Goal: Transaction & Acquisition: Purchase product/service

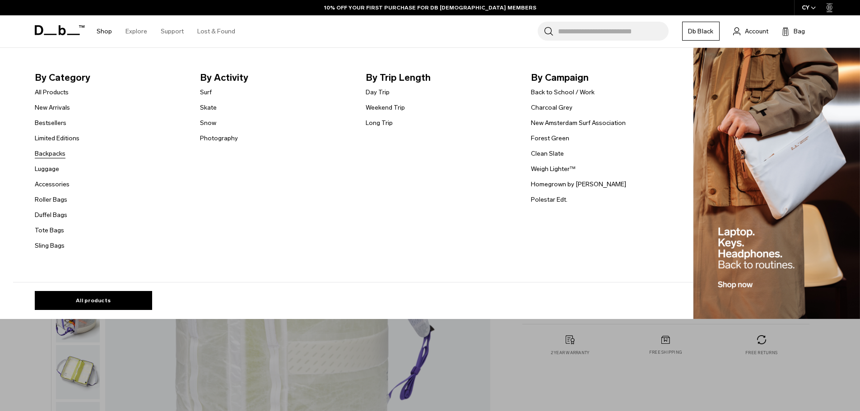
click at [60, 153] on link "Backpacks" at bounding box center [50, 153] width 31 height 9
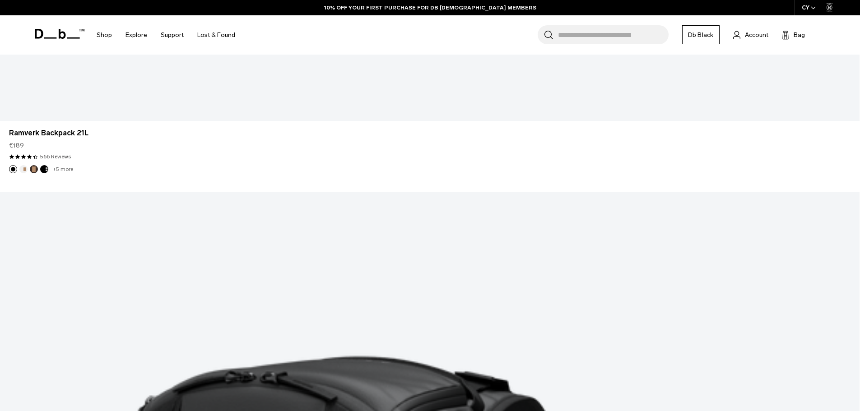
scroll to position [3088, 0]
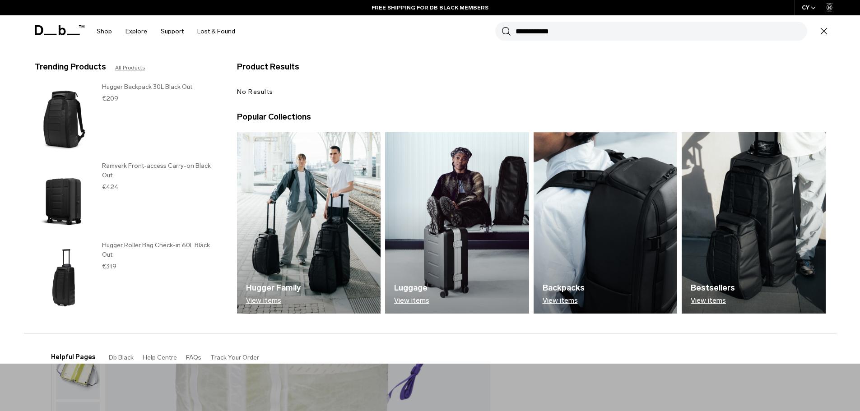
type input "**********"
click at [501, 26] on button "Search" at bounding box center [505, 31] width 9 height 10
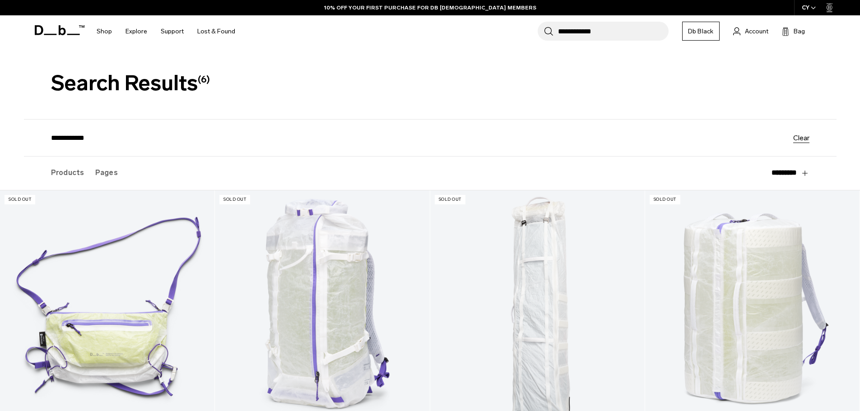
drag, startPoint x: 579, startPoint y: 33, endPoint x: 615, endPoint y: 34, distance: 36.6
click at [615, 34] on input "**********" at bounding box center [613, 31] width 111 height 19
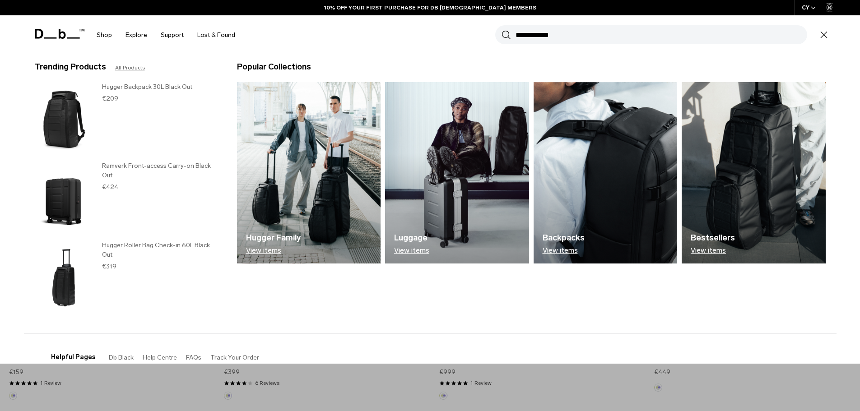
scroll to position [65, 0]
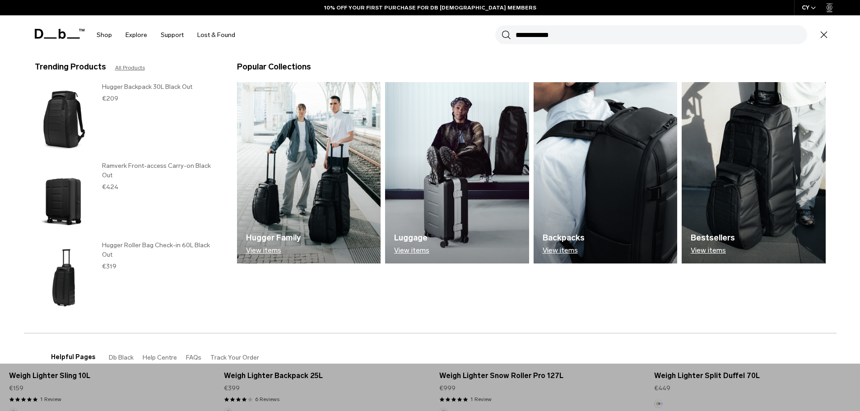
click at [320, 55] on section "BUY NOW, PAY LATER WITH KLARNA 10% OFF YOUR FIRST PURCHASE FOR DB BLACK MEMBERS…" at bounding box center [430, 27] width 860 height 55
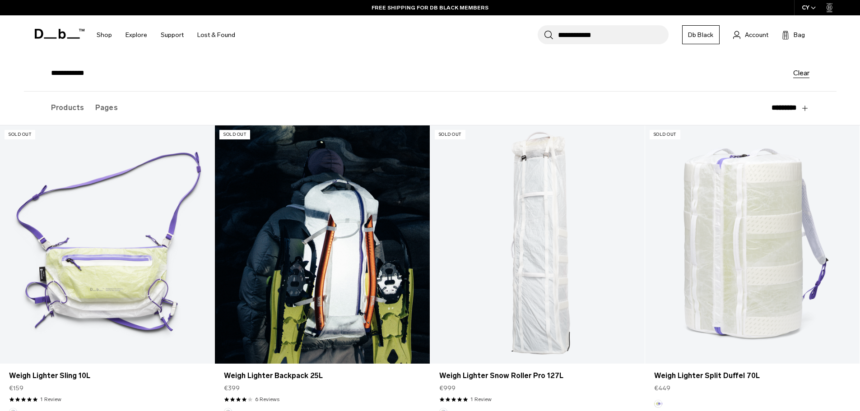
click at [326, 207] on link "Weigh Lighter Backpack 25L" at bounding box center [322, 244] width 214 height 238
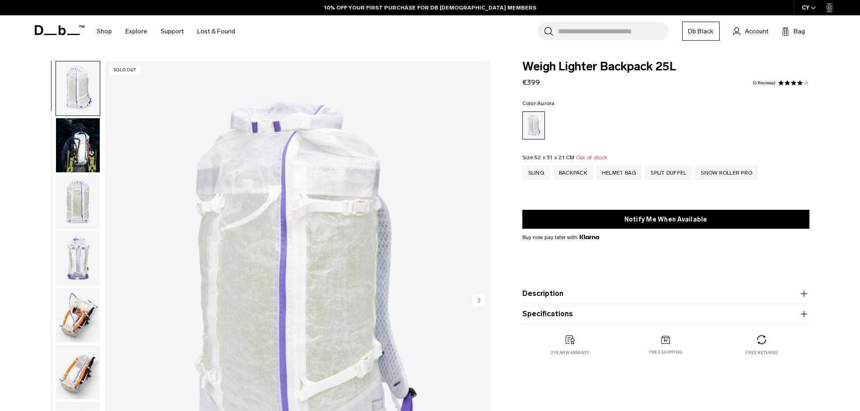
scroll to position [90, 0]
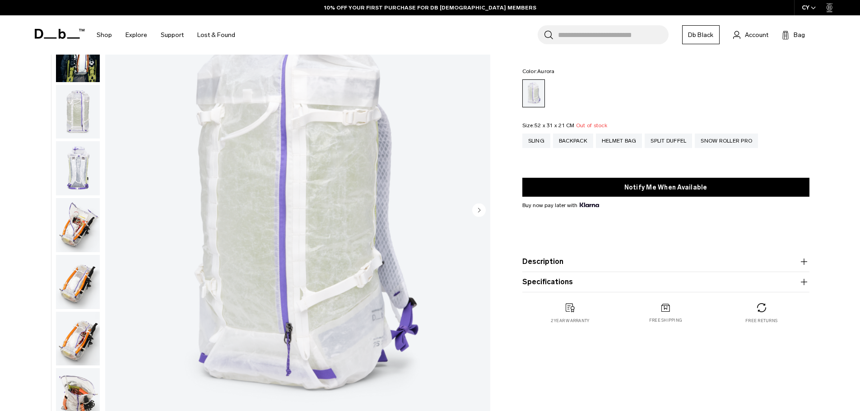
click at [480, 211] on circle "Next slide" at bounding box center [479, 210] width 14 height 14
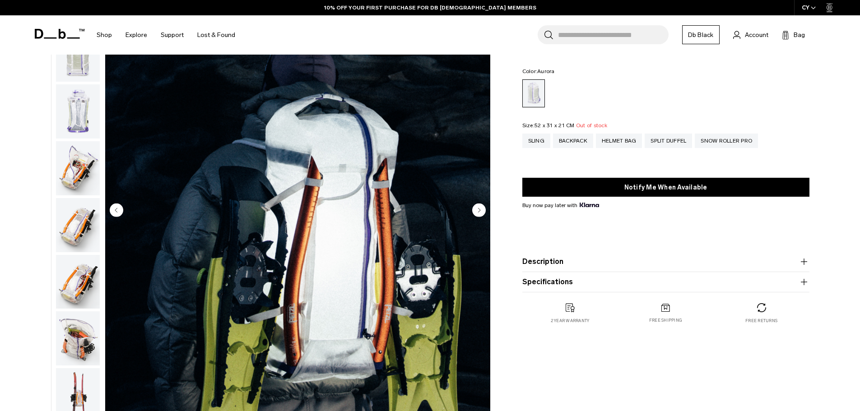
click at [480, 211] on circle "Next slide" at bounding box center [479, 210] width 14 height 14
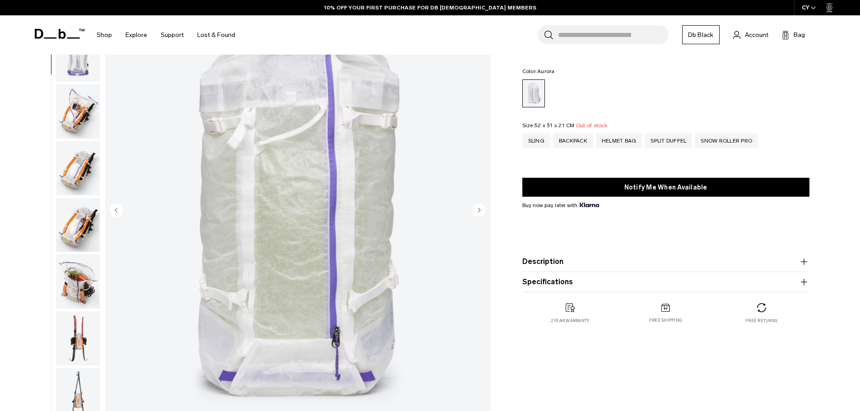
click at [480, 211] on circle "Next slide" at bounding box center [479, 210] width 14 height 14
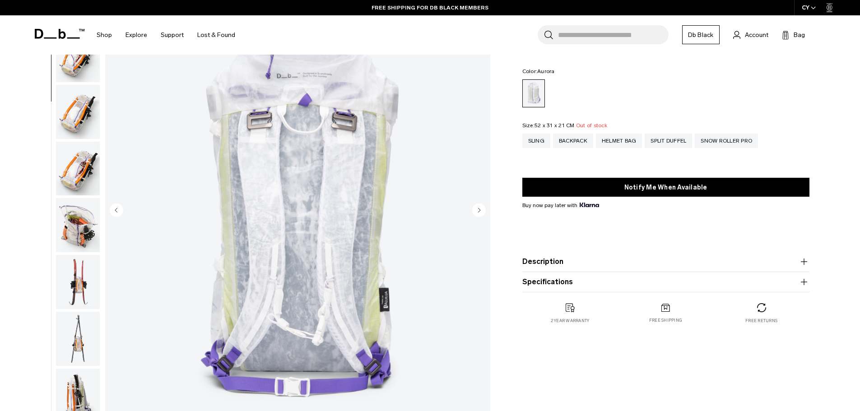
click at [480, 211] on circle "Next slide" at bounding box center [479, 210] width 14 height 14
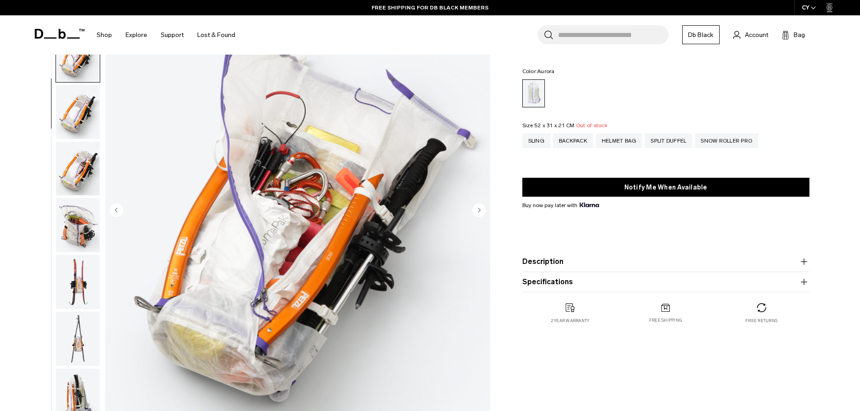
scroll to position [227, 0]
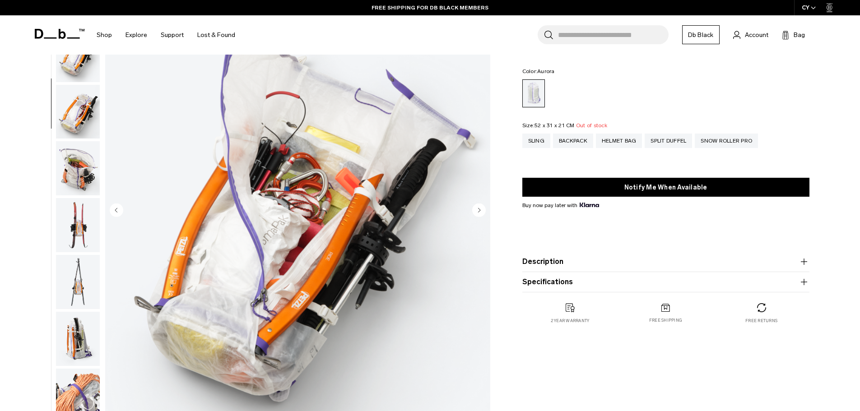
click at [480, 211] on circle "Next slide" at bounding box center [479, 210] width 14 height 14
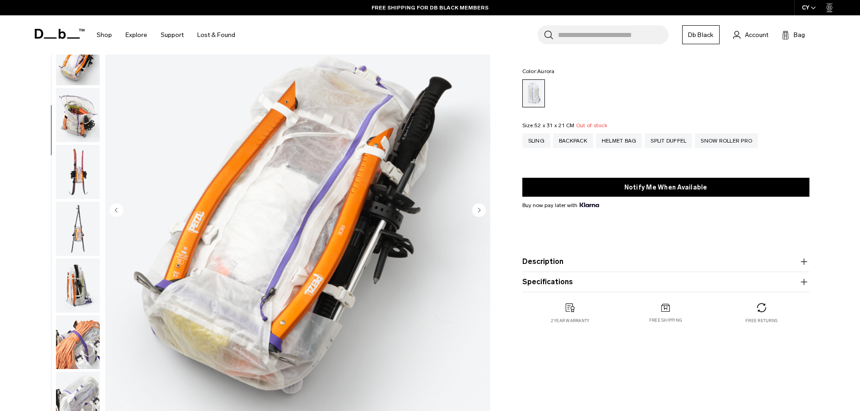
scroll to position [284, 0]
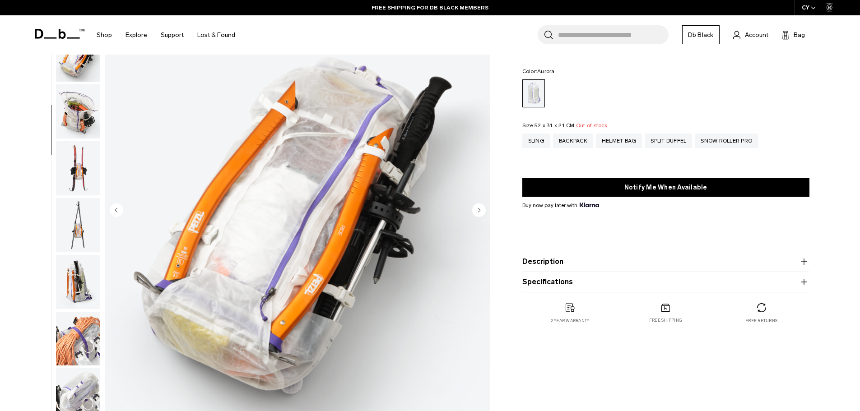
click at [480, 211] on circle "Next slide" at bounding box center [479, 210] width 14 height 14
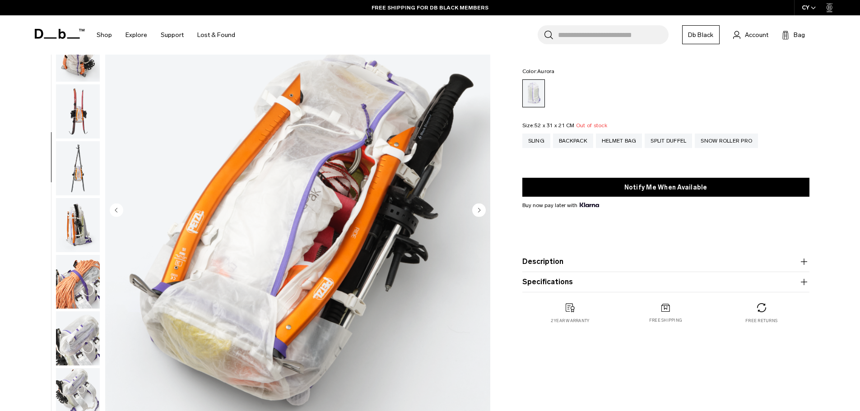
click at [480, 211] on circle "Next slide" at bounding box center [479, 210] width 14 height 14
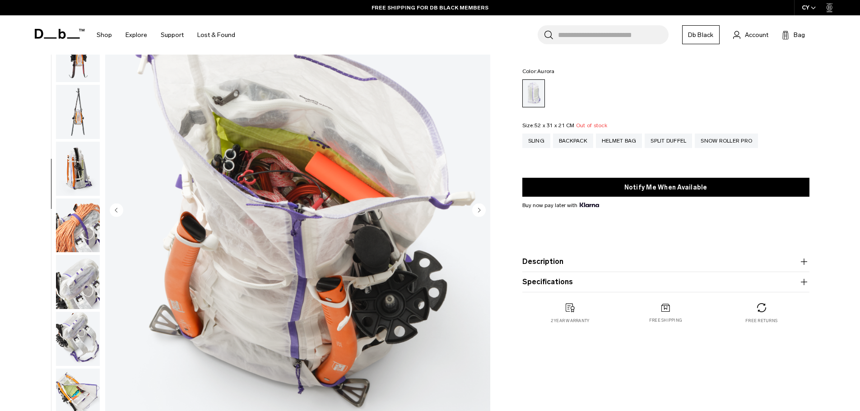
click at [480, 211] on circle "Next slide" at bounding box center [479, 210] width 14 height 14
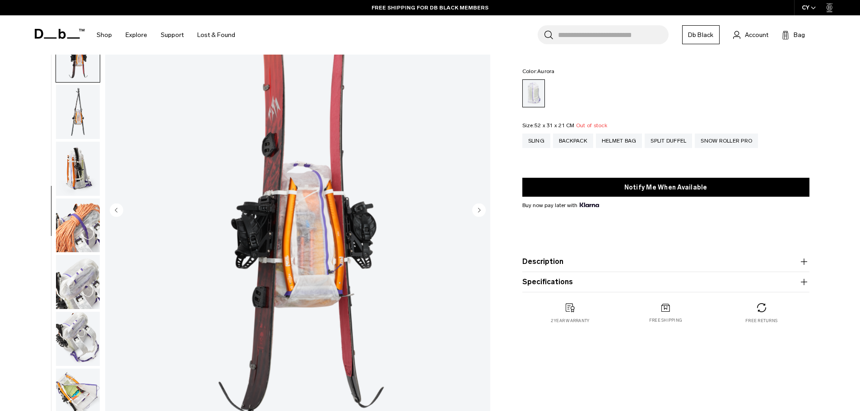
scroll to position [454, 0]
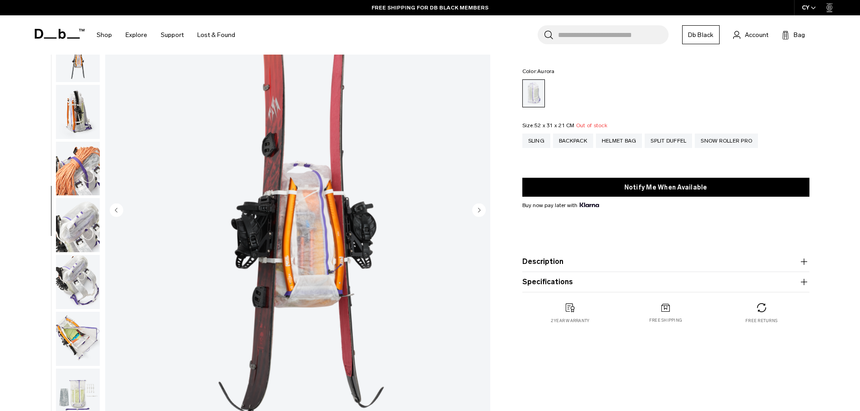
click at [480, 211] on circle "Next slide" at bounding box center [479, 210] width 14 height 14
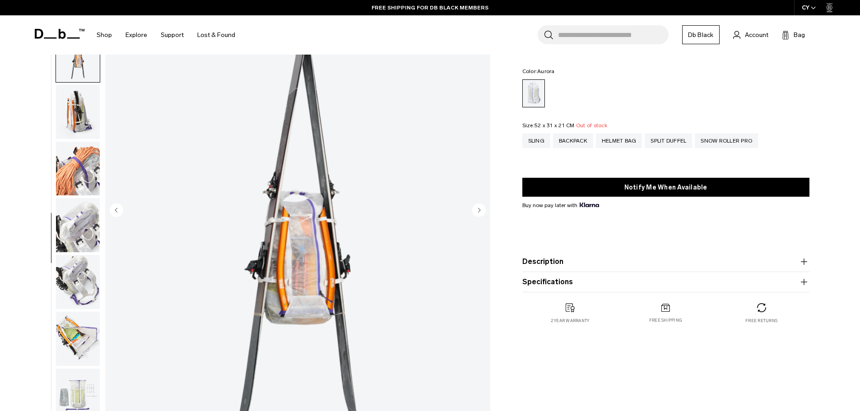
scroll to position [482, 0]
